Goal: Obtain resource: Obtain resource

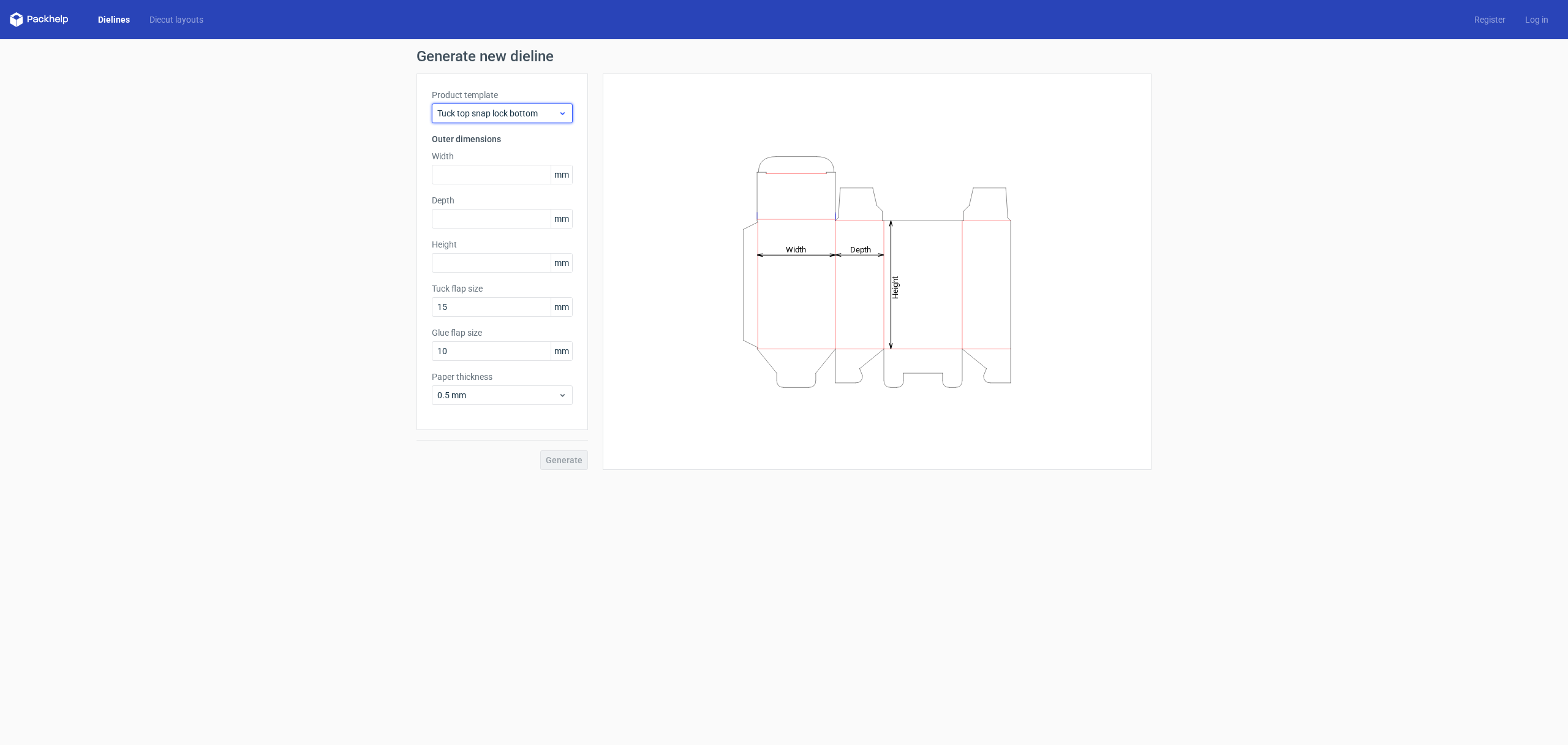
click at [491, 115] on span "Tuck top snap lock bottom" at bounding box center [497, 113] width 121 height 13
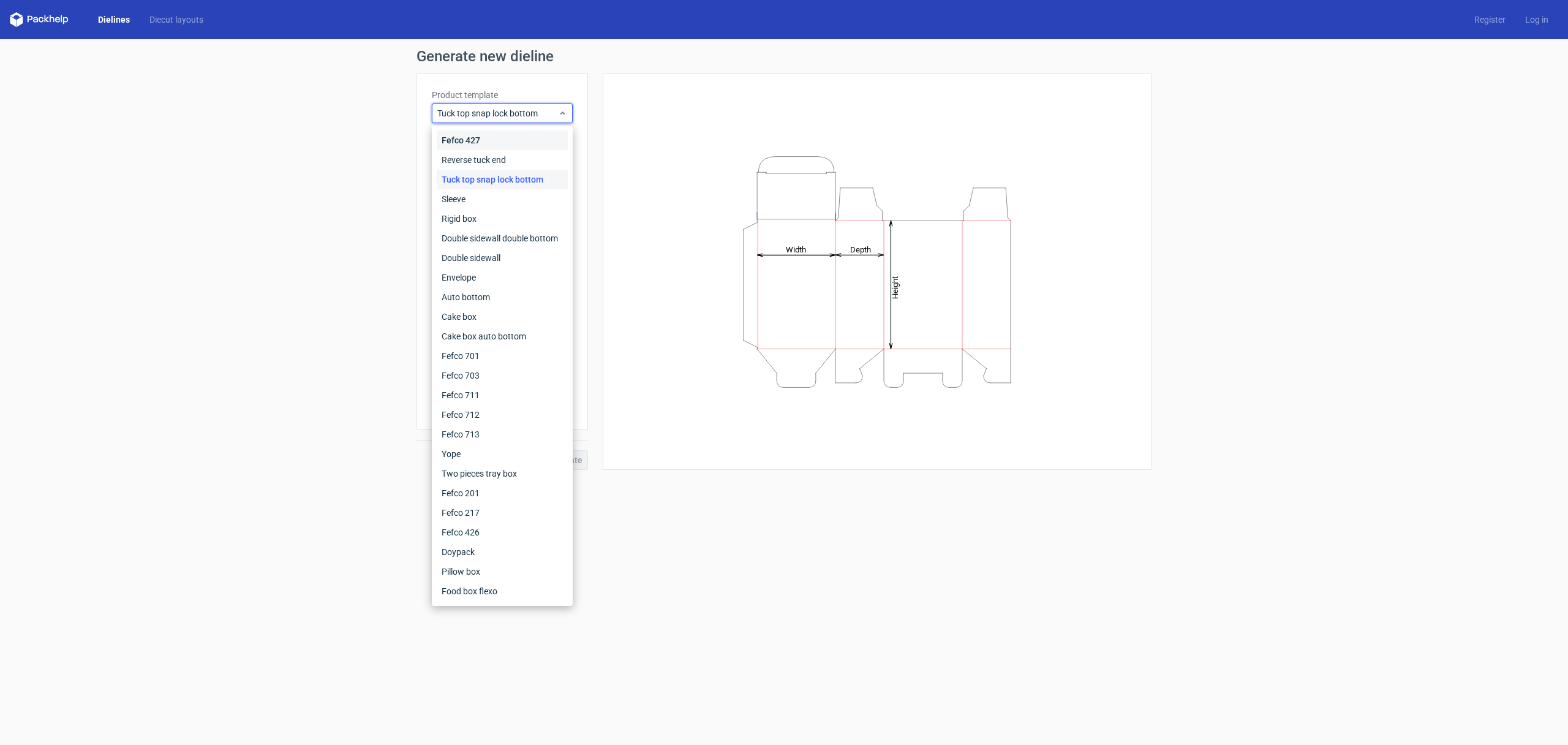
click at [487, 146] on div "Fefco 427" at bounding box center [502, 141] width 131 height 20
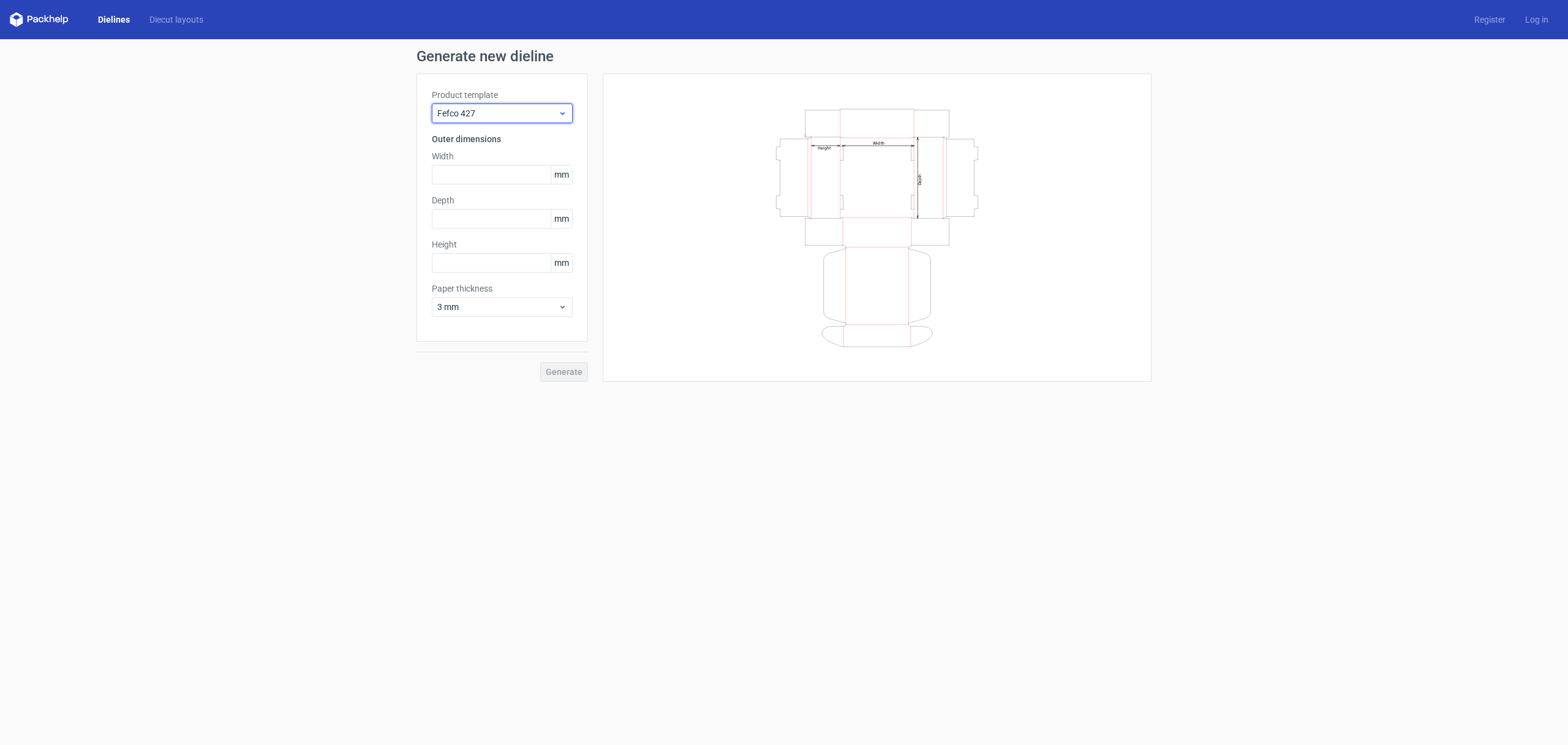
click at [482, 107] on span "Fefco 427" at bounding box center [497, 113] width 121 height 13
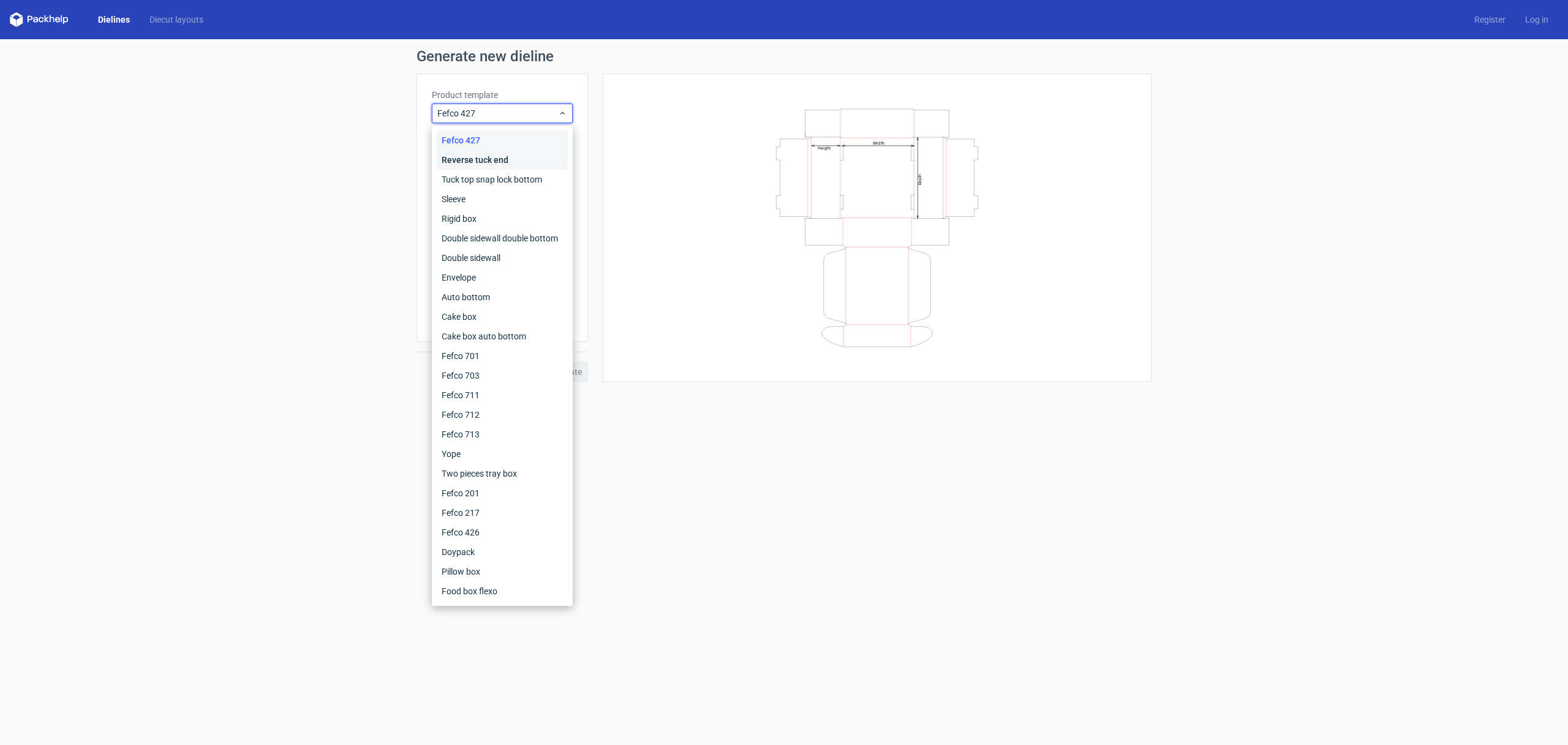
click at [480, 154] on div "Reverse tuck end" at bounding box center [502, 160] width 131 height 20
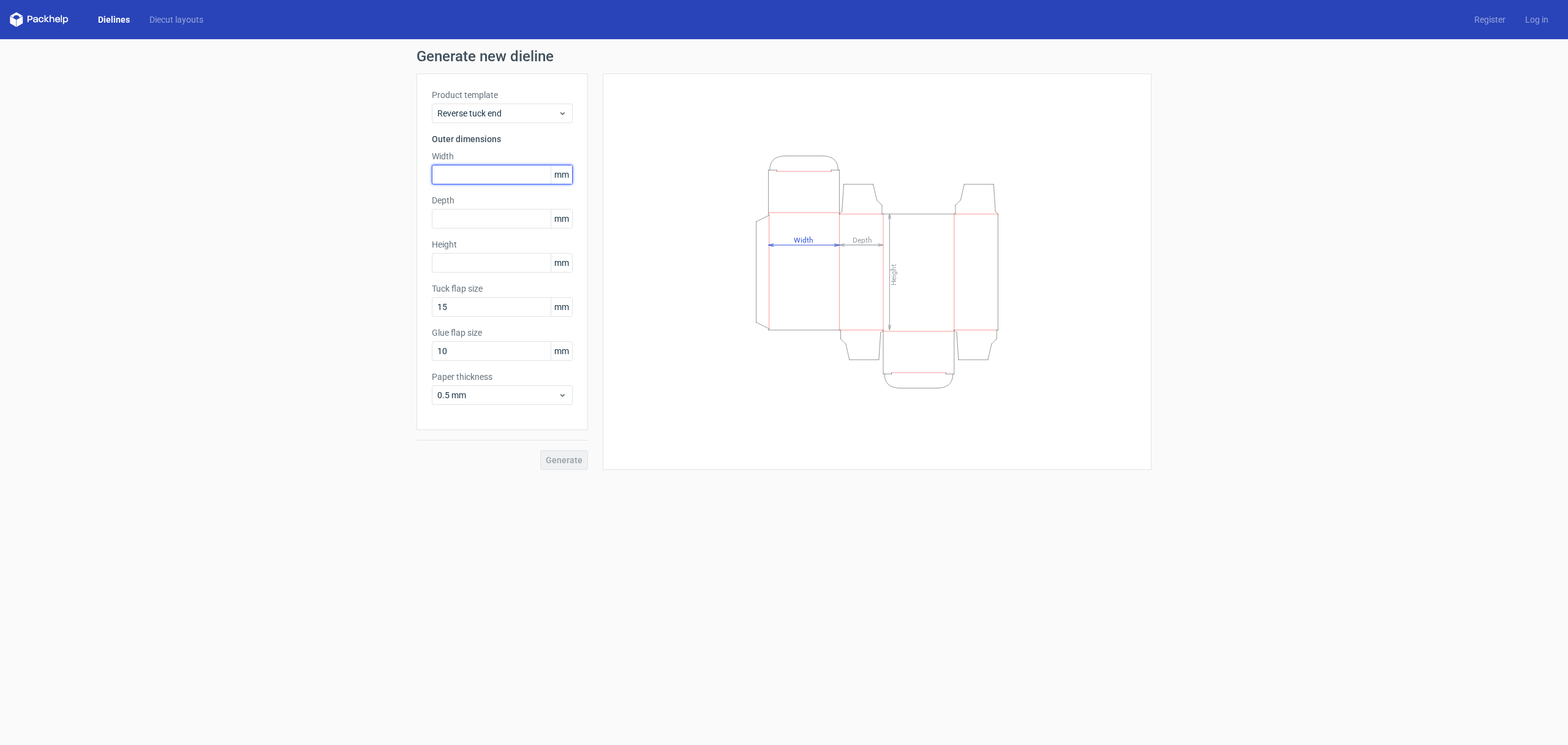
click at [466, 171] on input "text" at bounding box center [501, 175] width 141 height 20
type input "114"
type input "80"
click at [567, 462] on span "Generate" at bounding box center [564, 460] width 37 height 8
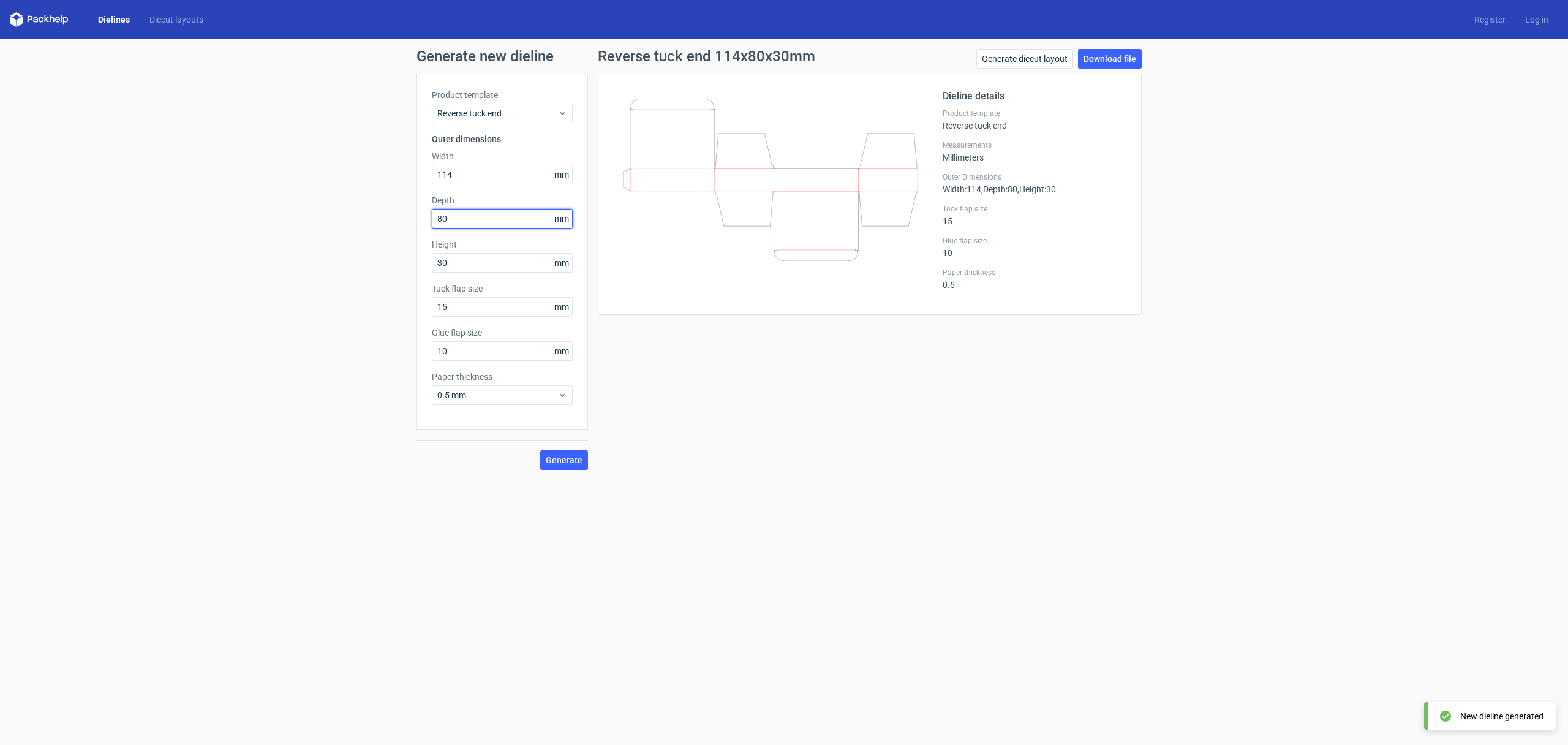
drag, startPoint x: 455, startPoint y: 220, endPoint x: 422, endPoint y: 220, distance: 33.0
click at [422, 220] on div "Product template Reverse tuck end Outer dimensions Width 114 mm Depth 80 mm Hei…" at bounding box center [502, 252] width 171 height 357
drag, startPoint x: 447, startPoint y: 264, endPoint x: 423, endPoint y: 265, distance: 24.0
click at [423, 265] on div "Product template Reverse tuck end Outer dimensions Width 114 mm Depth 80 mm Hei…" at bounding box center [502, 252] width 171 height 357
paste input "8"
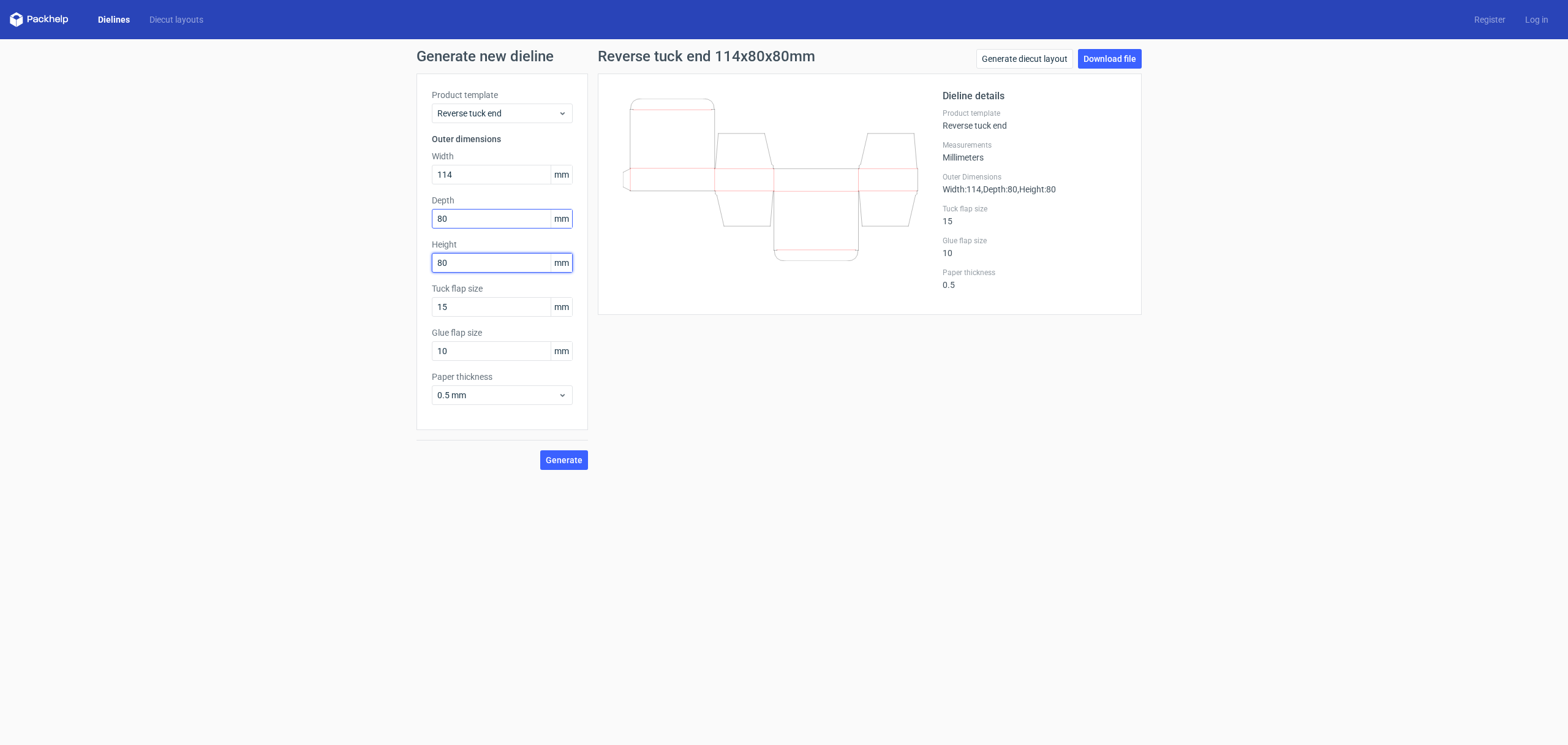
type input "80"
drag, startPoint x: 459, startPoint y: 216, endPoint x: 391, endPoint y: 217, distance: 68.0
click at [391, 217] on div "Generate new dieline Product template Reverse tuck end Outer dimensions Width 1…" at bounding box center [784, 260] width 1568 height 441
type input "30"
click at [541, 450] on button "Generate" at bounding box center [564, 460] width 48 height 20
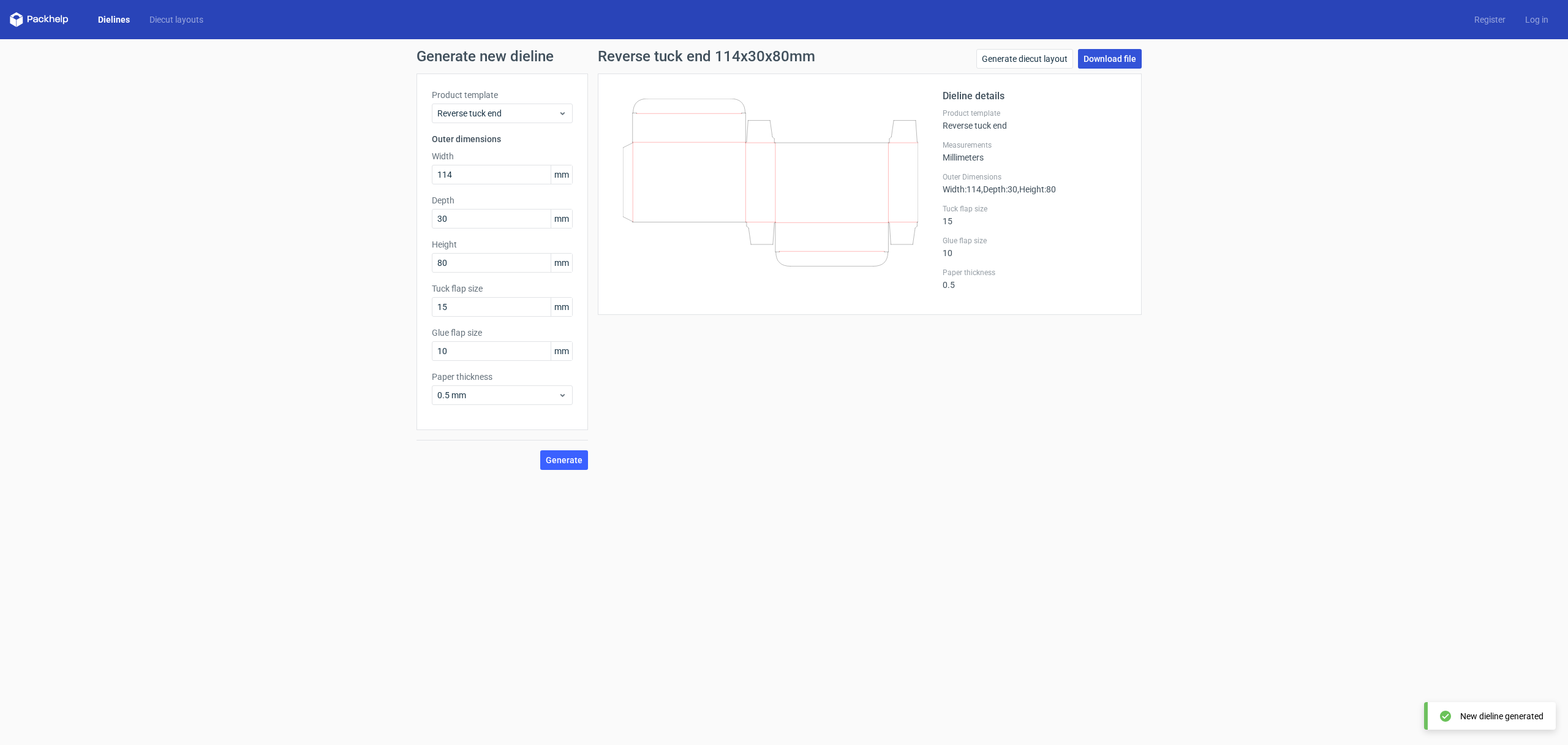
click at [1095, 61] on link "Download file" at bounding box center [1110, 59] width 64 height 20
